Goal: Task Accomplishment & Management: Manage account settings

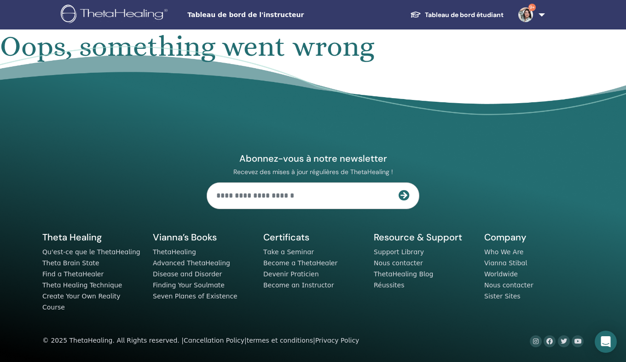
click at [464, 14] on font "Tableau de bord étudiant" at bounding box center [464, 15] width 79 height 8
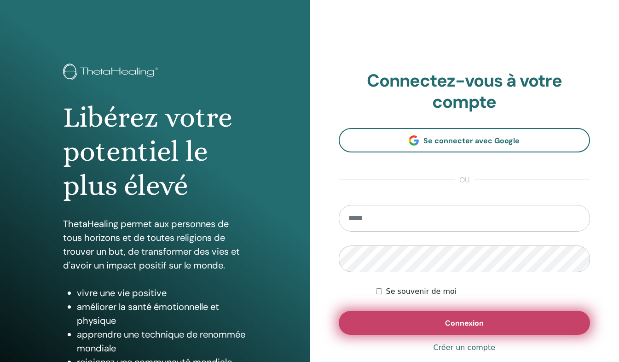
type input "**********"
click at [457, 325] on span "Connexion" at bounding box center [464, 323] width 39 height 10
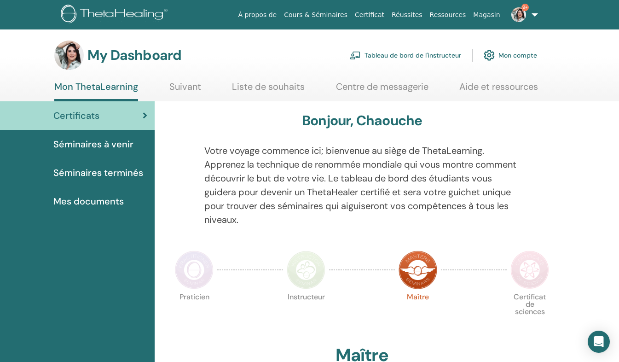
click at [532, 14] on link "9+" at bounding box center [523, 14] width 38 height 29
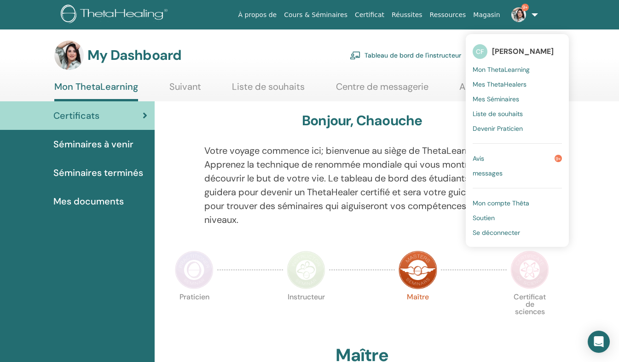
click at [500, 69] on span "Mon ThetaLearning" at bounding box center [501, 69] width 57 height 8
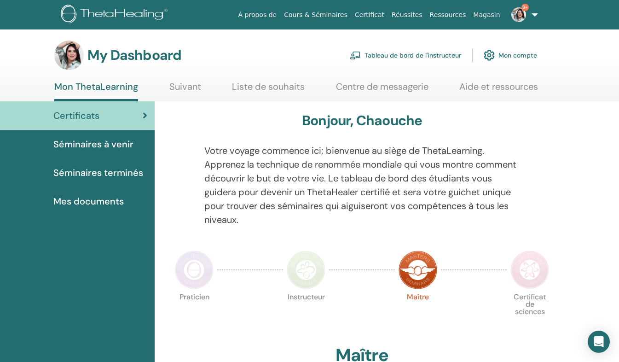
click at [534, 14] on link "9+" at bounding box center [523, 14] width 38 height 29
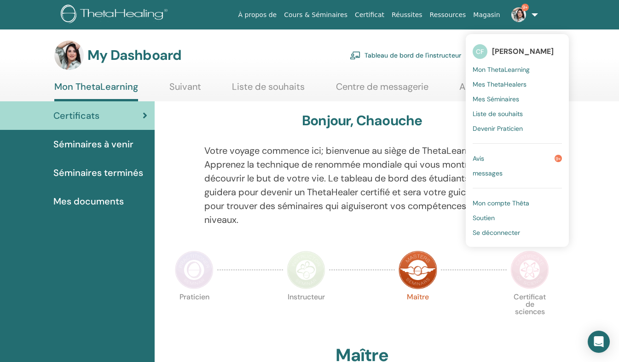
click at [430, 51] on link "Tableau de bord de l'instructeur" at bounding box center [405, 55] width 111 height 20
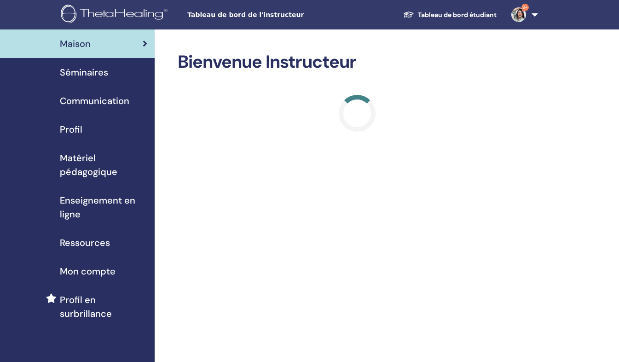
click at [85, 78] on span "Séminaires" at bounding box center [84, 72] width 48 height 14
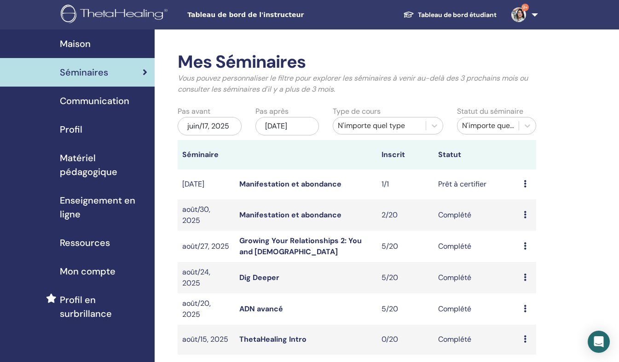
click at [525, 184] on icon at bounding box center [525, 183] width 3 height 7
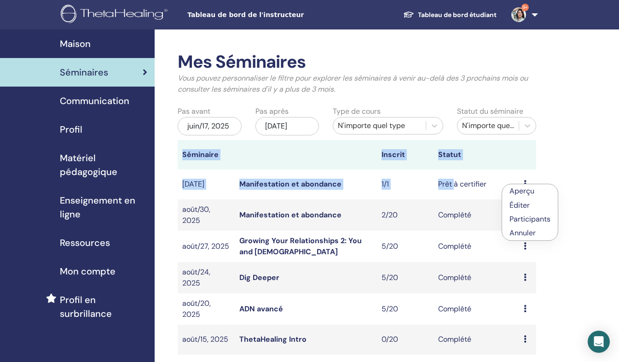
drag, startPoint x: 455, startPoint y: 189, endPoint x: 599, endPoint y: 168, distance: 145.4
click at [599, 168] on div "Mes Séminaires Vous pouvez personnaliser le filtre pour explorer les séminaires…" at bounding box center [387, 337] width 464 height 617
click at [522, 185] on td "Aperçu Éditer Participants Annuler" at bounding box center [527, 184] width 17 height 30
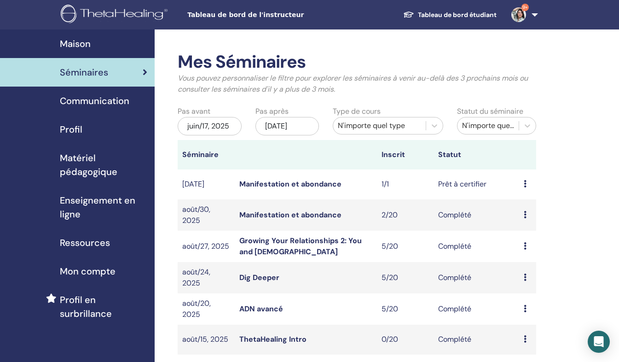
click at [527, 181] on div "Aperçu Éditer Participants Annuler" at bounding box center [528, 184] width 8 height 11
click at [529, 191] on link "Aperçu" at bounding box center [524, 188] width 25 height 10
click at [525, 185] on icon at bounding box center [525, 183] width 3 height 7
click at [533, 223] on link "Participants" at bounding box center [530, 220] width 41 height 10
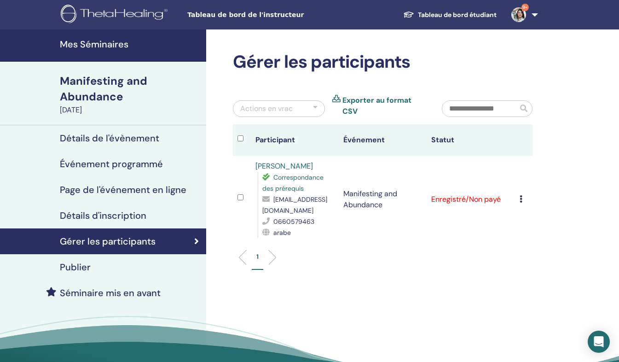
click at [522, 194] on div "Annuler l'inscription Ne pas certifier automatiquement Marquer comme payé Marqu…" at bounding box center [524, 199] width 8 height 11
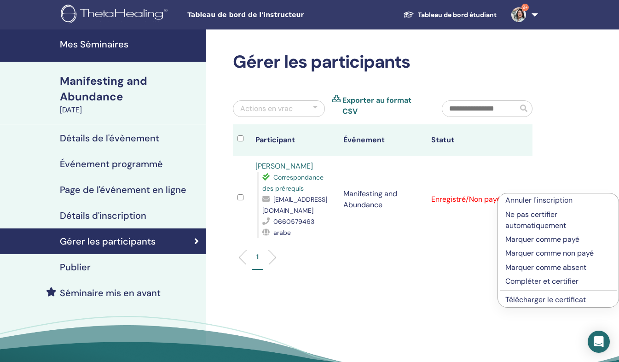
click at [544, 237] on p "Marquer comme payé" at bounding box center [558, 239] width 106 height 11
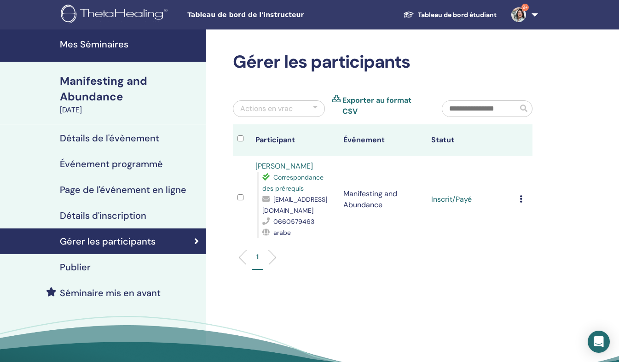
click at [518, 191] on td "Annuler l'inscription Ne pas certifier automatiquement Marquer comme payé Marqu…" at bounding box center [523, 199] width 17 height 87
click at [521, 195] on icon at bounding box center [521, 198] width 3 height 7
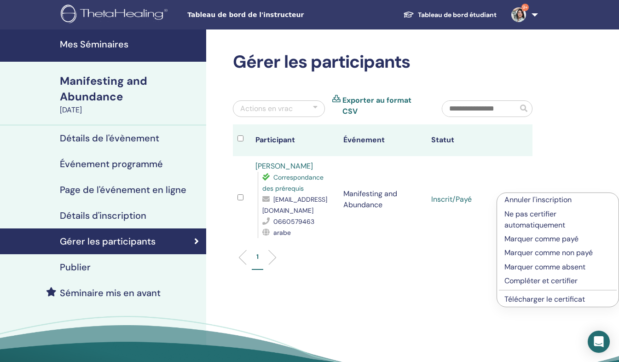
click at [541, 252] on p "Marquer comme non payé" at bounding box center [557, 252] width 107 height 11
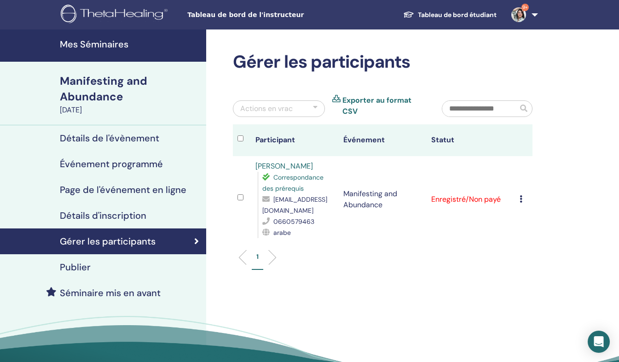
click at [520, 195] on icon at bounding box center [521, 198] width 3 height 7
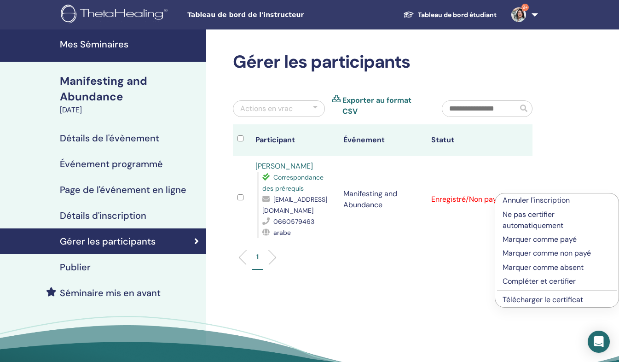
click at [535, 279] on p "Compléter et certifier" at bounding box center [556, 281] width 109 height 11
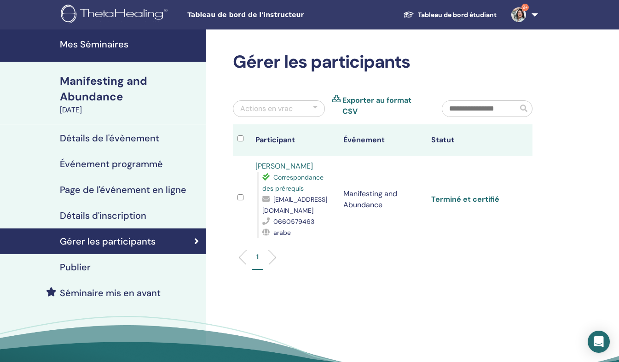
click at [459, 194] on link "Terminé et certifié" at bounding box center [465, 199] width 68 height 10
